Goal: Check status

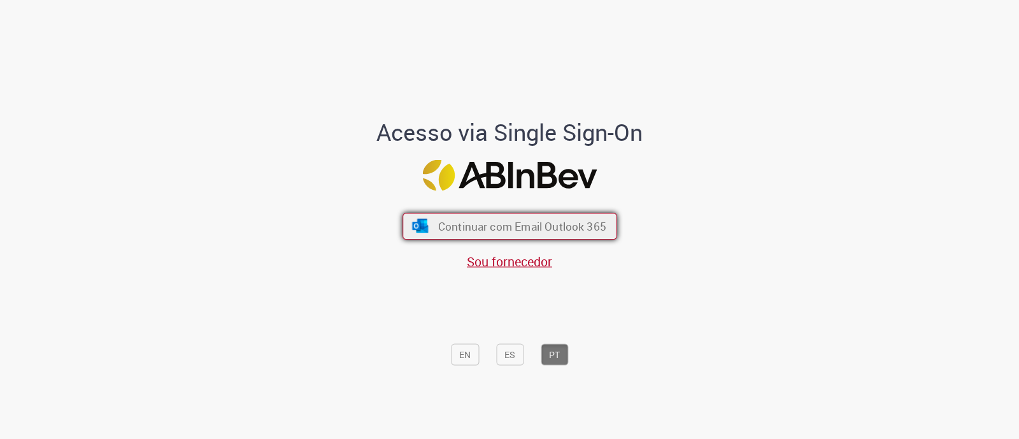
click at [503, 221] on span "Continuar com Email Outlook 365" at bounding box center [522, 226] width 168 height 15
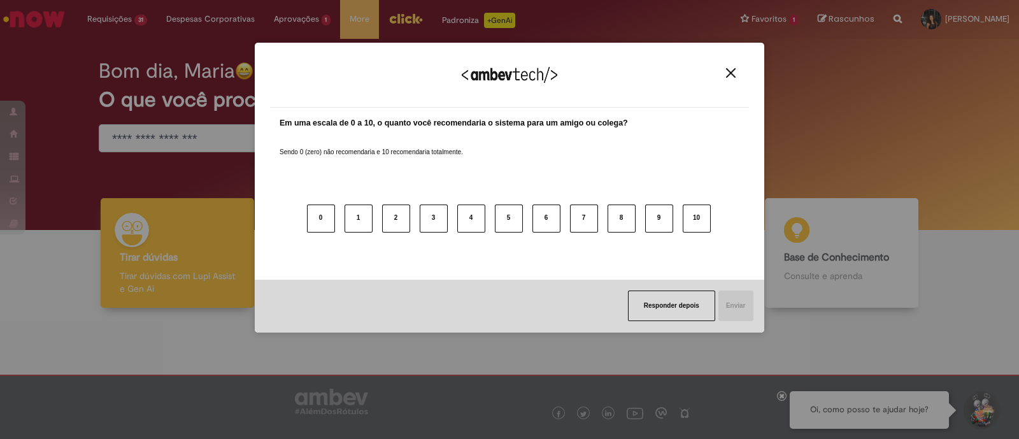
click at [732, 75] on img "Close" at bounding box center [731, 73] width 10 height 10
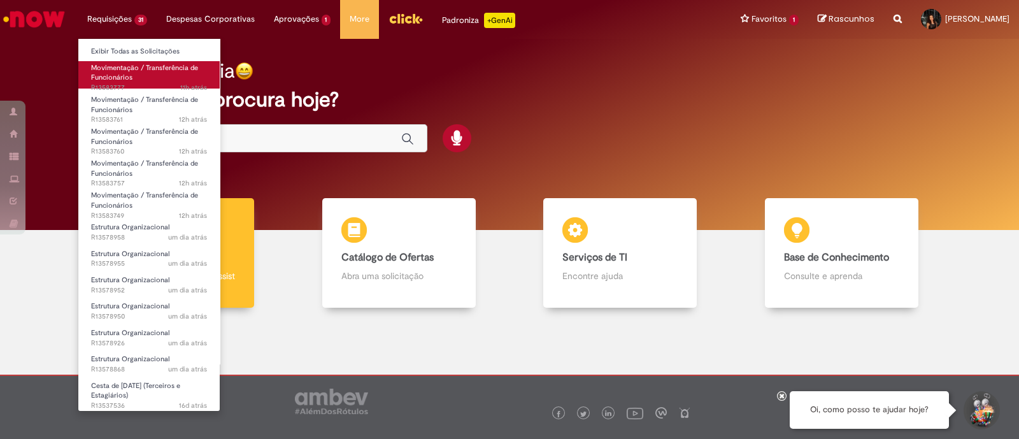
click at [122, 68] on span "Movimentação / Transferência de Funcionários" at bounding box center [144, 73] width 107 height 20
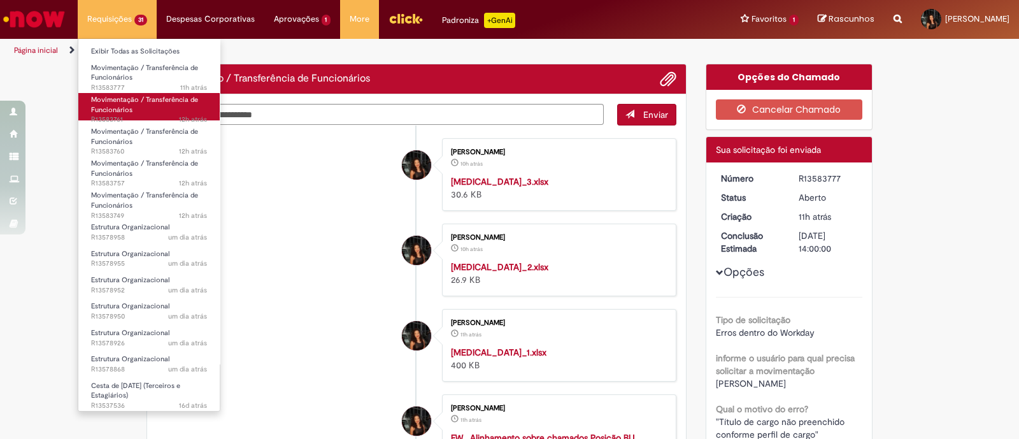
click at [140, 111] on link "Movimentação / Transferência de Funcionários 12h atrás 12 horas atrás R13583761" at bounding box center [148, 106] width 141 height 27
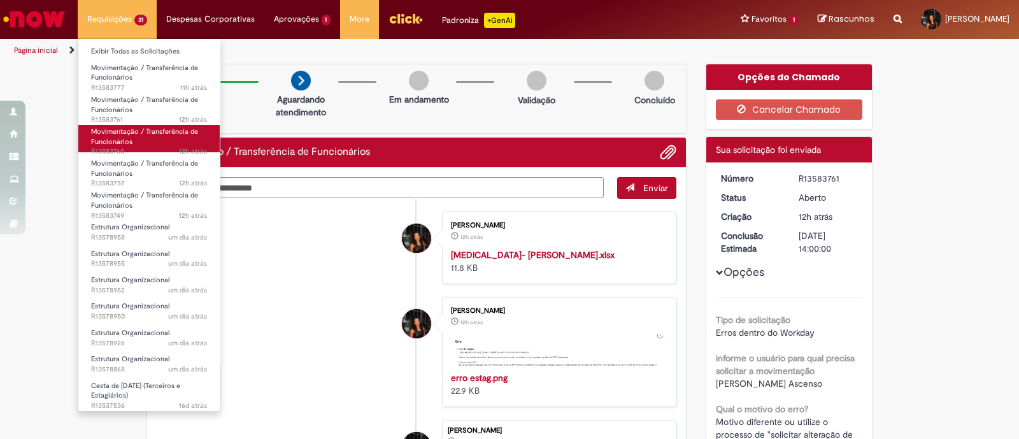
click at [135, 138] on link "Movimentação / Transferência de Funcionários 12h atrás 12 horas atrás R13583760" at bounding box center [148, 138] width 141 height 27
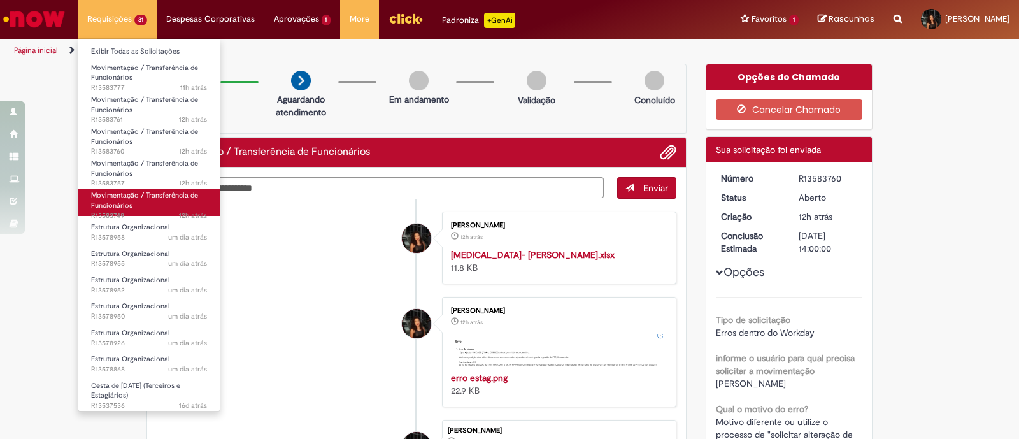
click at [148, 196] on span "Movimentação / Transferência de Funcionários" at bounding box center [144, 200] width 107 height 20
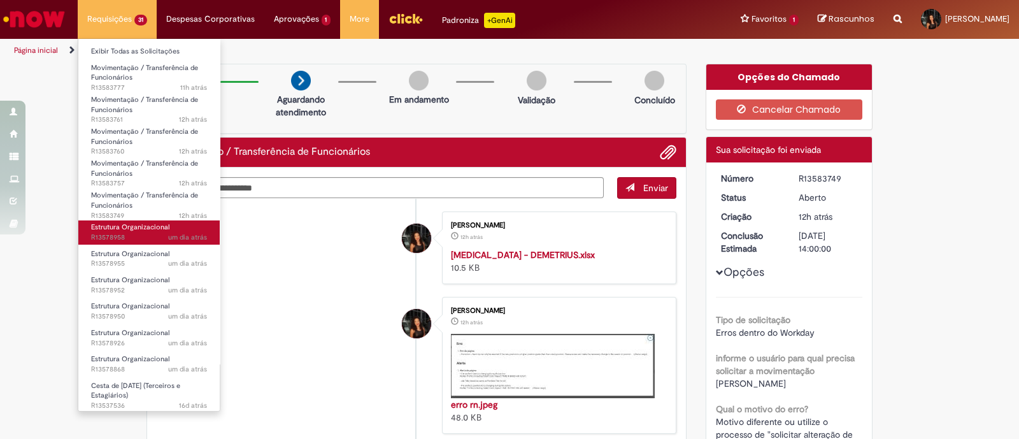
click at [140, 231] on link "Estrutura Organizacional um dia atrás um dia atrás R13578958" at bounding box center [148, 232] width 141 height 24
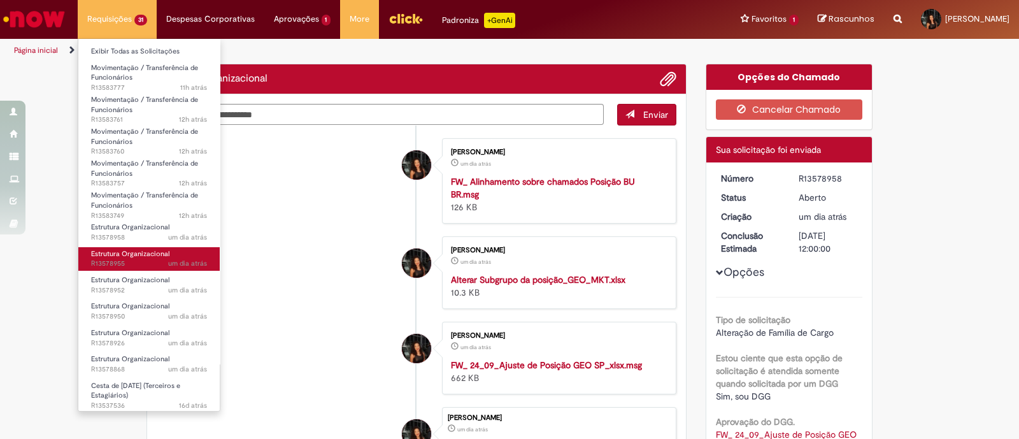
click at [143, 260] on span "um dia atrás um dia atrás R13578955" at bounding box center [149, 264] width 116 height 10
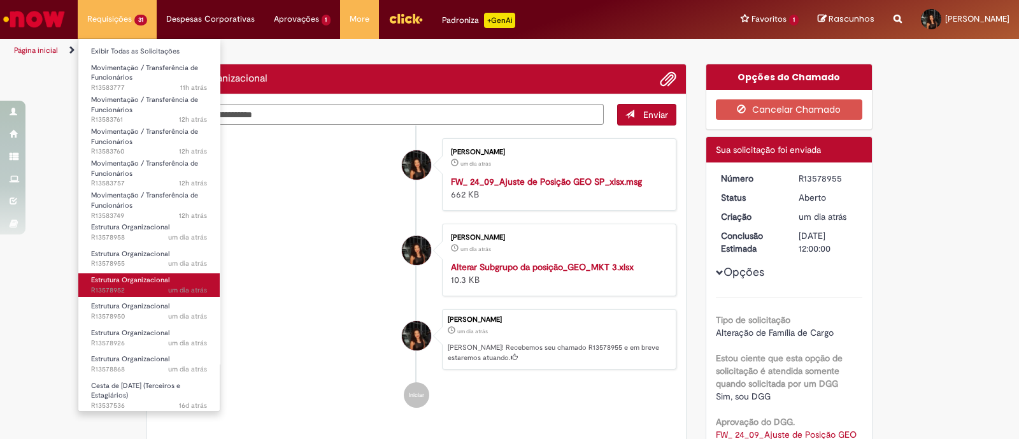
click at [145, 288] on span "um dia atrás um dia atrás R13578952" at bounding box center [149, 290] width 116 height 10
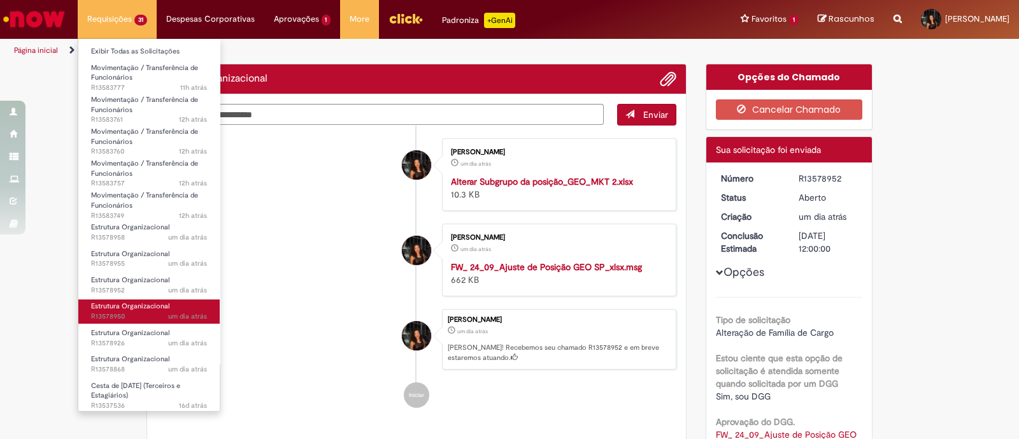
click at [153, 312] on span "um dia atrás um dia atrás R13578950" at bounding box center [149, 316] width 116 height 10
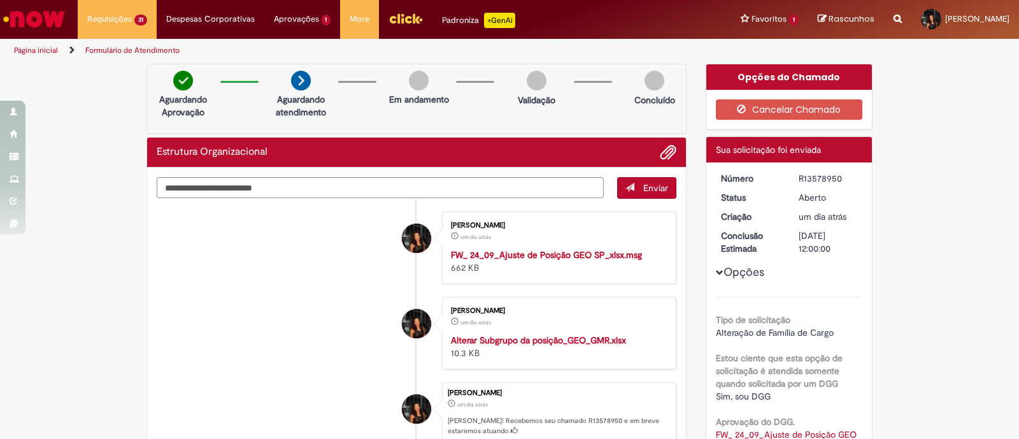
click at [316, 259] on li "[PERSON_NAME] um dia atrás um dia atrás FW_ 24_09_Ajuste de Posição GEO SP_xlsx…" at bounding box center [417, 247] width 520 height 73
